Goal: Find specific page/section: Find specific page/section

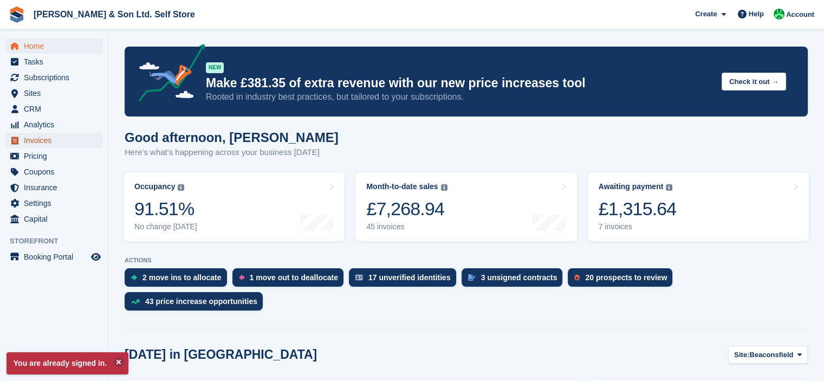
click at [40, 138] on span "Invoices" at bounding box center [56, 140] width 65 height 15
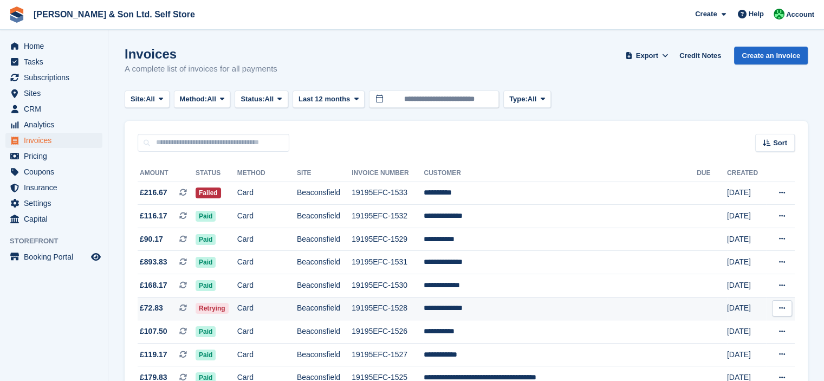
click at [294, 312] on td "Card" at bounding box center [267, 308] width 60 height 23
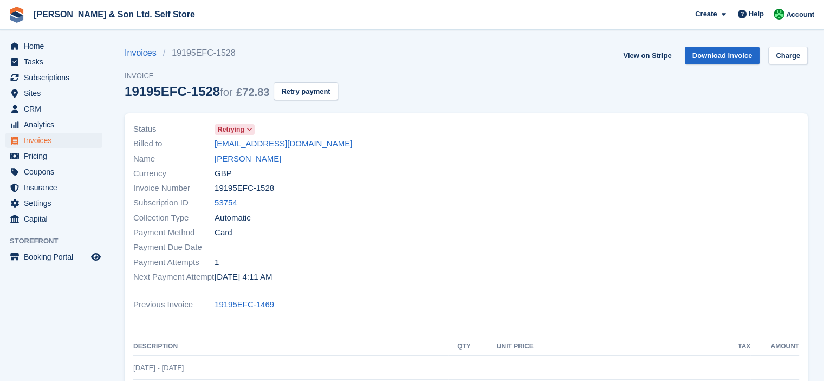
click at [250, 129] on icon at bounding box center [250, 129] width 6 height 7
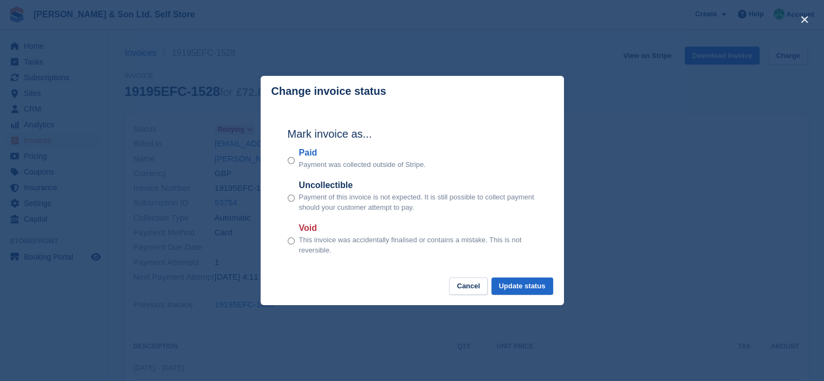
click at [666, 177] on div "close" at bounding box center [412, 190] width 824 height 381
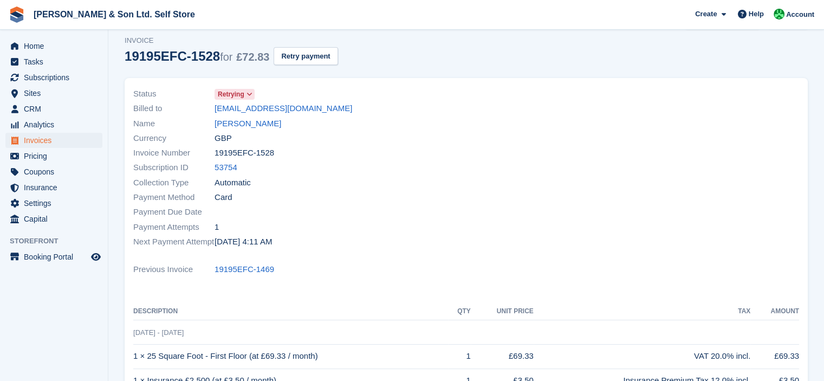
scroll to position [54, 0]
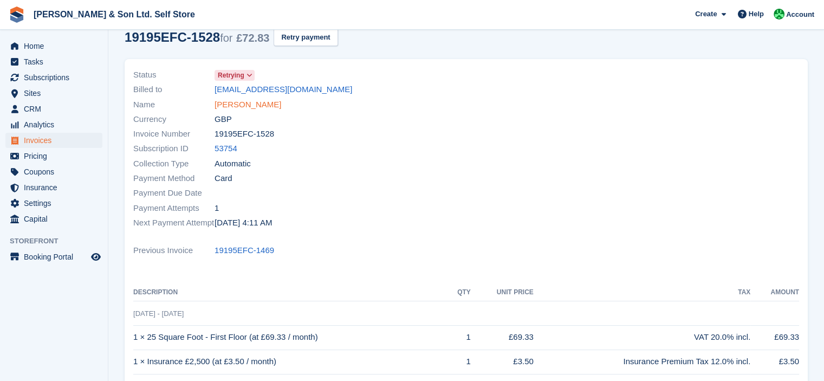
click at [262, 106] on link "[PERSON_NAME]" at bounding box center [248, 105] width 67 height 12
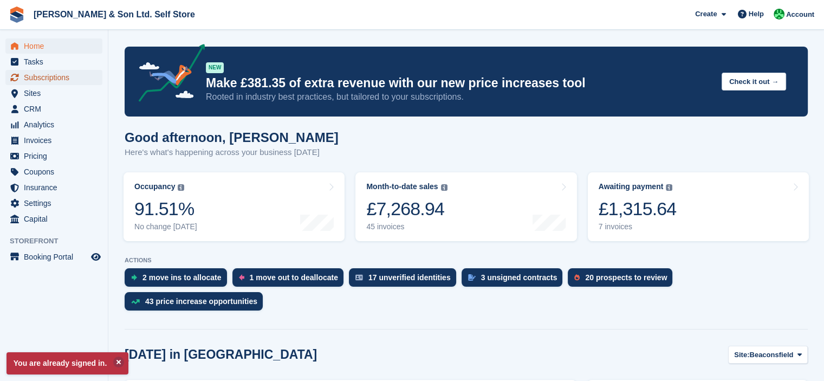
click at [61, 77] on span "Subscriptions" at bounding box center [56, 77] width 65 height 15
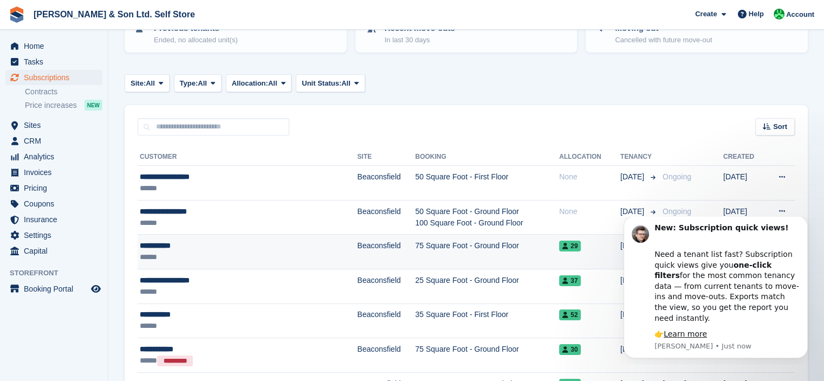
scroll to position [163, 0]
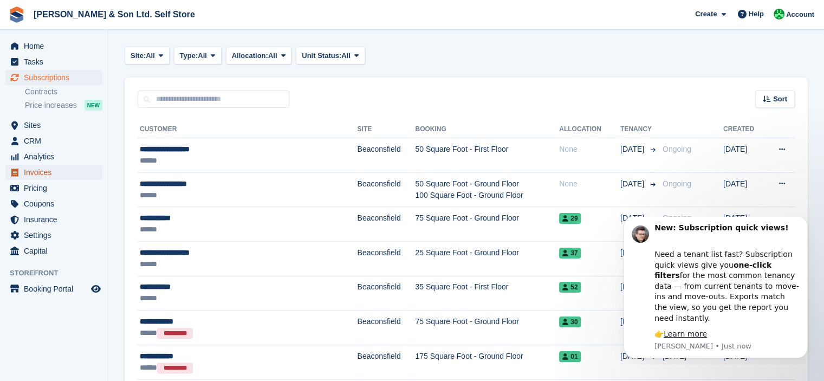
click at [42, 175] on span "Invoices" at bounding box center [56, 172] width 65 height 15
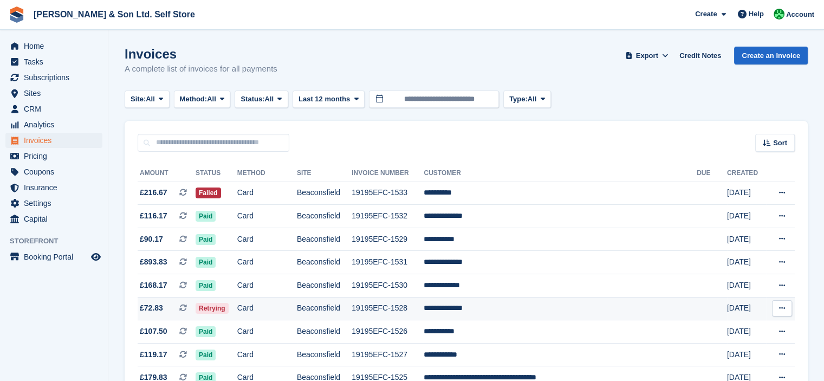
click at [486, 305] on td "**********" at bounding box center [560, 308] width 273 height 23
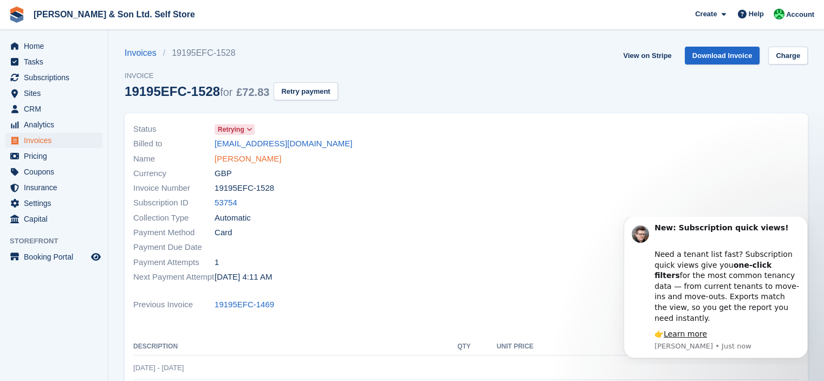
click at [247, 162] on link "[PERSON_NAME]" at bounding box center [248, 159] width 67 height 12
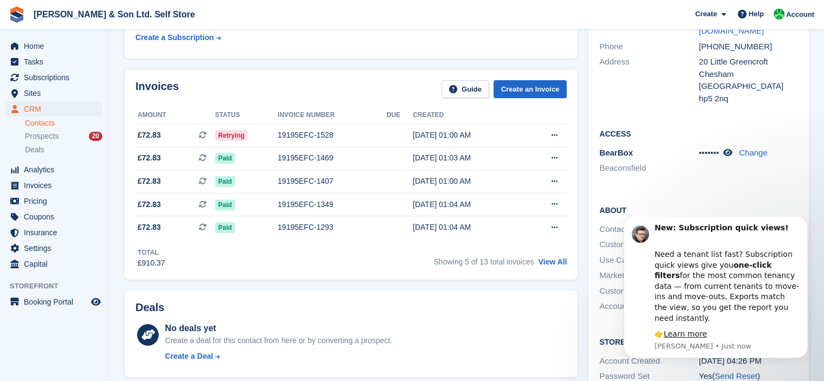
scroll to position [163, 0]
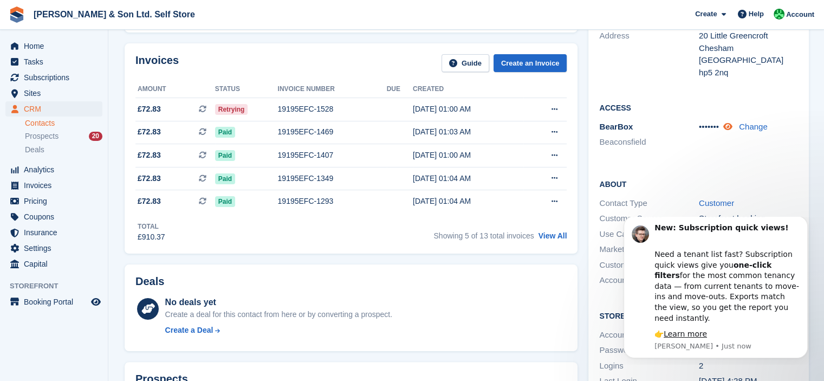
click at [730, 122] on icon at bounding box center [727, 126] width 9 height 8
click at [733, 122] on icon at bounding box center [736, 126] width 10 height 8
